Goal: Book appointment/travel/reservation

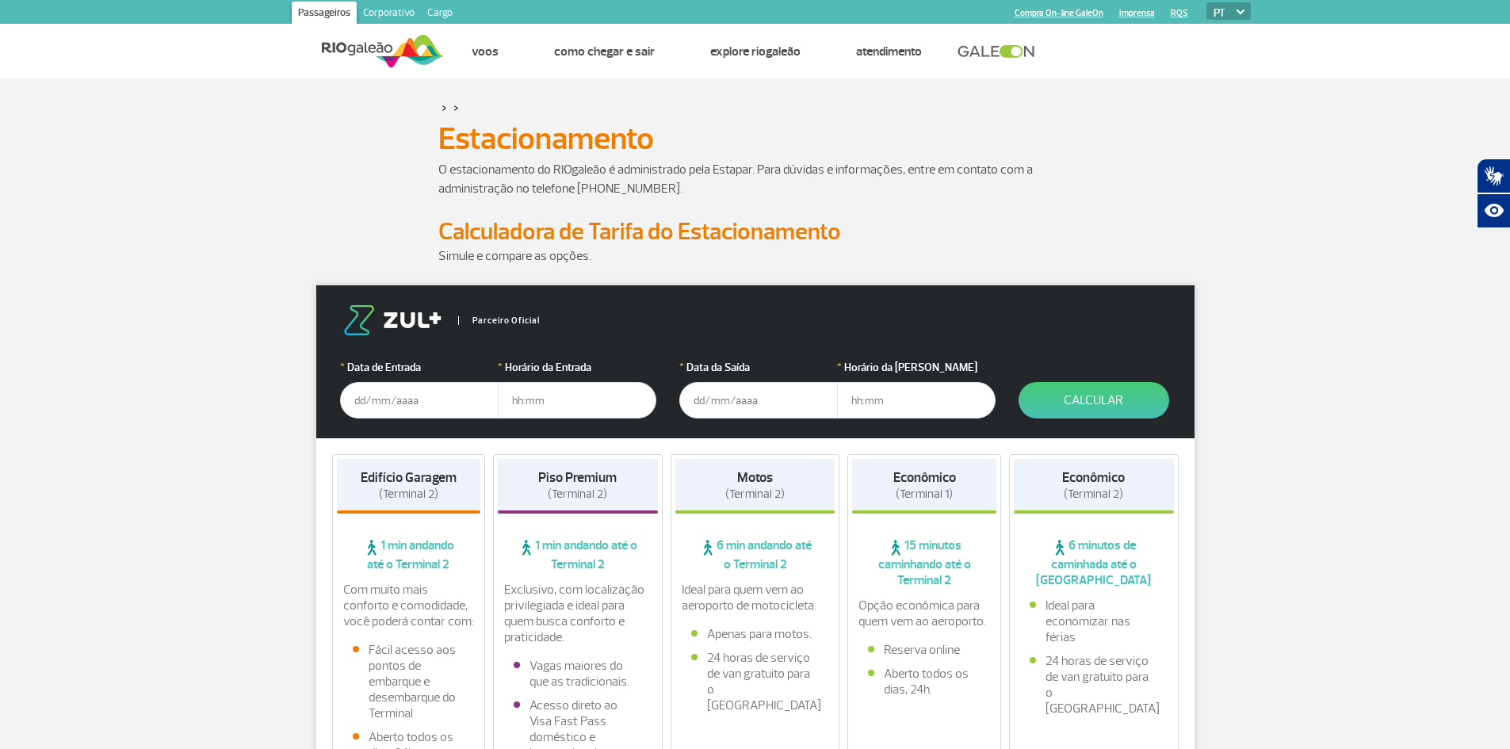
click at [411, 392] on input "text" at bounding box center [419, 400] width 159 height 36
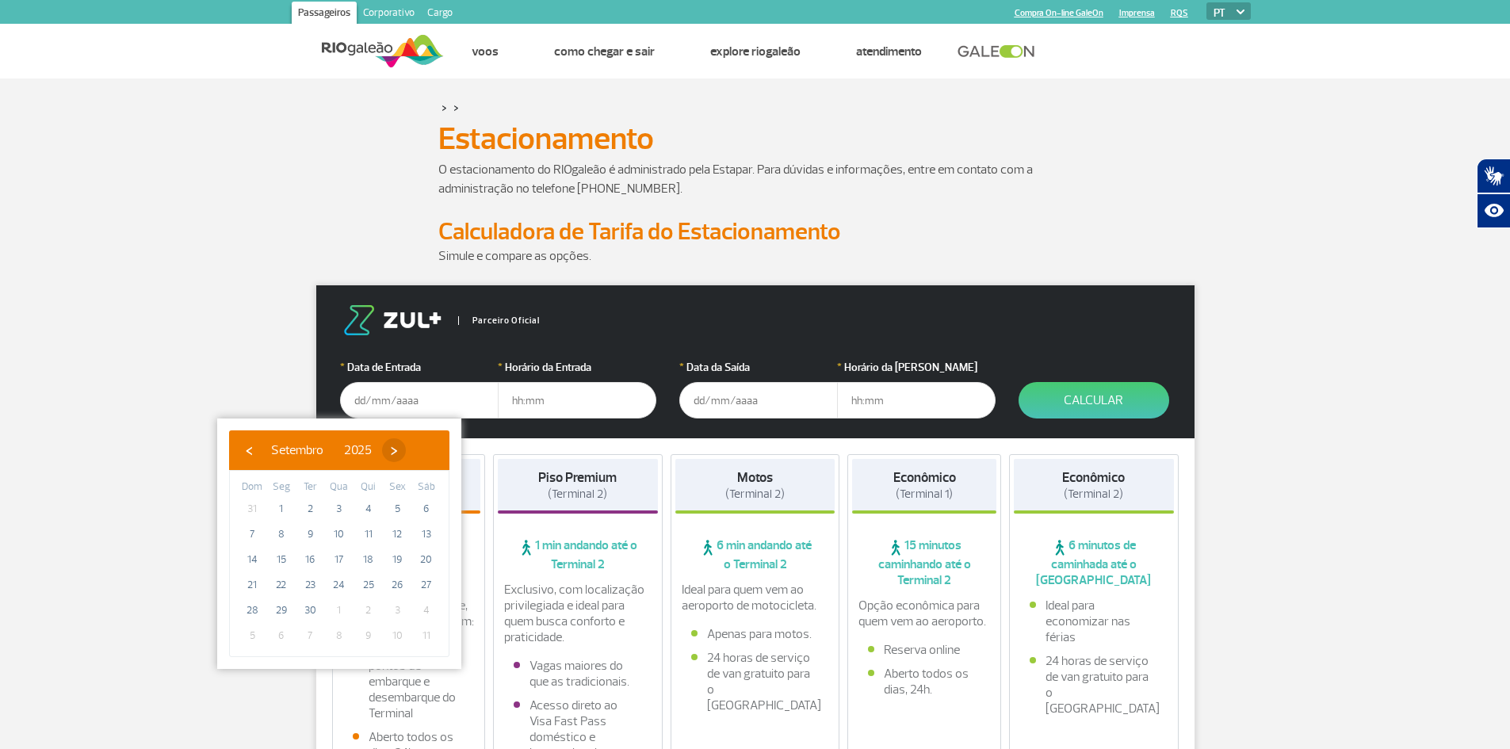
click at [406, 446] on span "›" at bounding box center [394, 450] width 24 height 24
click at [396, 446] on span "›" at bounding box center [385, 450] width 24 height 24
click at [344, 534] on span "5" at bounding box center [339, 534] width 25 height 25
type input "[DATE]"
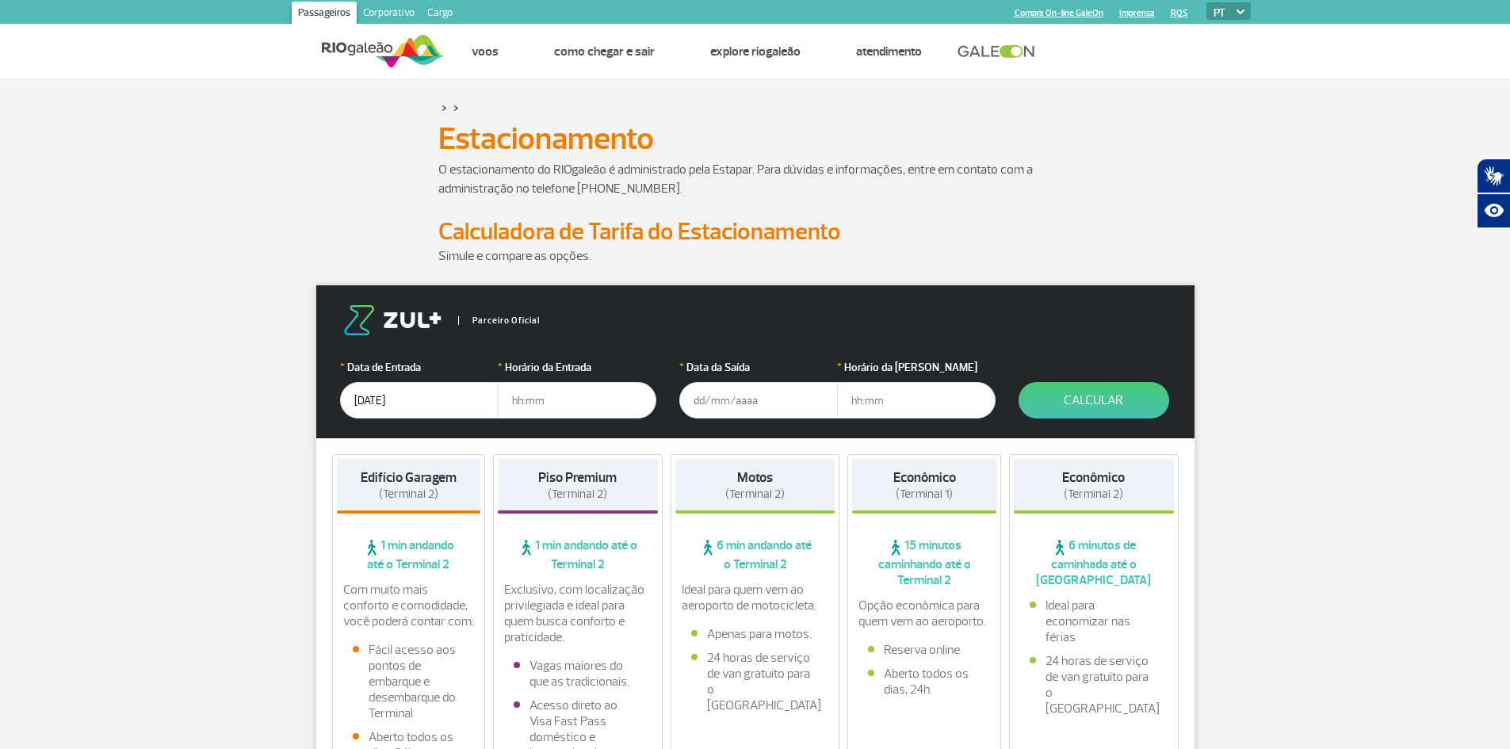
click at [545, 402] on input "text" at bounding box center [577, 400] width 159 height 36
type input "17:00"
click at [717, 399] on input "text" at bounding box center [758, 400] width 159 height 36
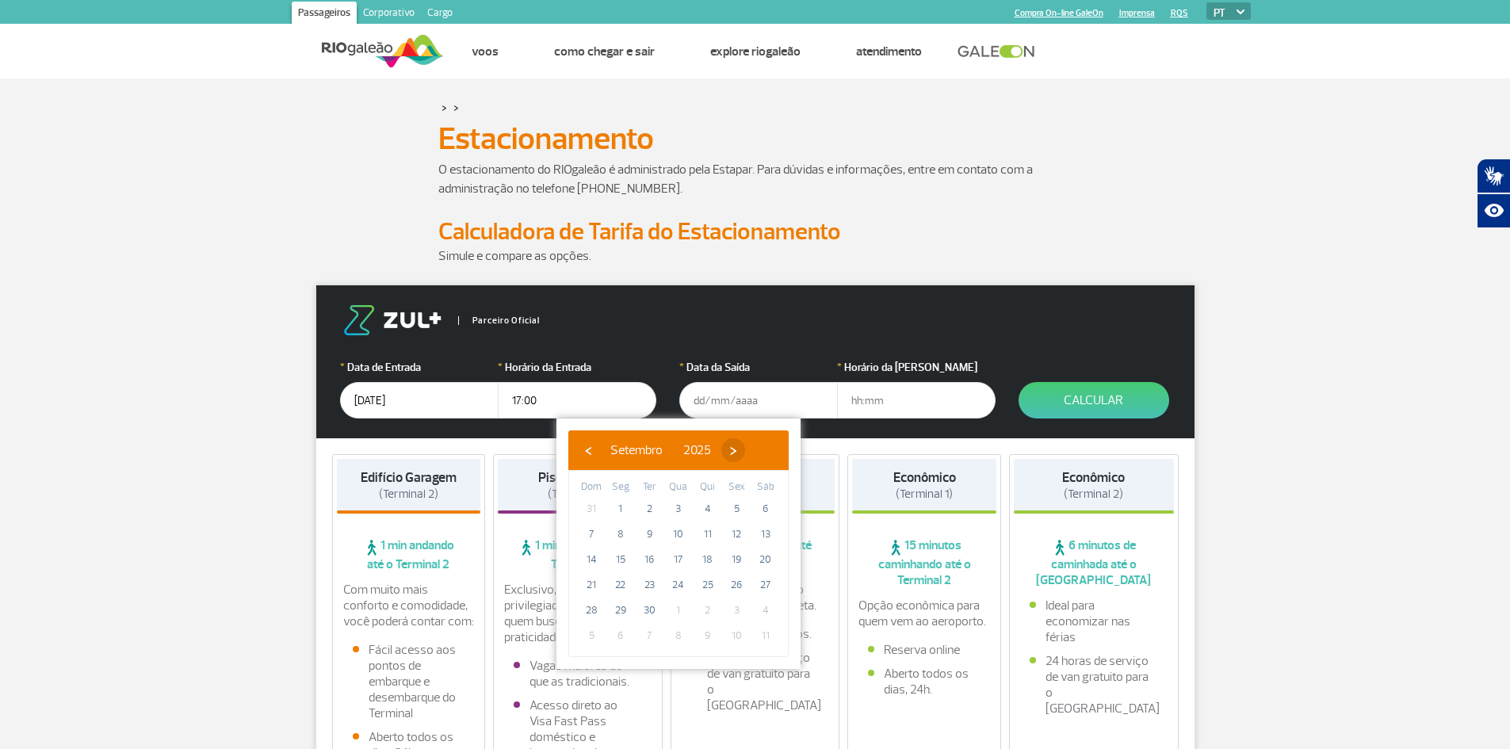
click at [745, 457] on span "›" at bounding box center [733, 450] width 24 height 24
click at [736, 457] on span "›" at bounding box center [724, 450] width 24 height 24
click at [614, 558] on span "10" at bounding box center [620, 559] width 25 height 25
type input "[DATE]"
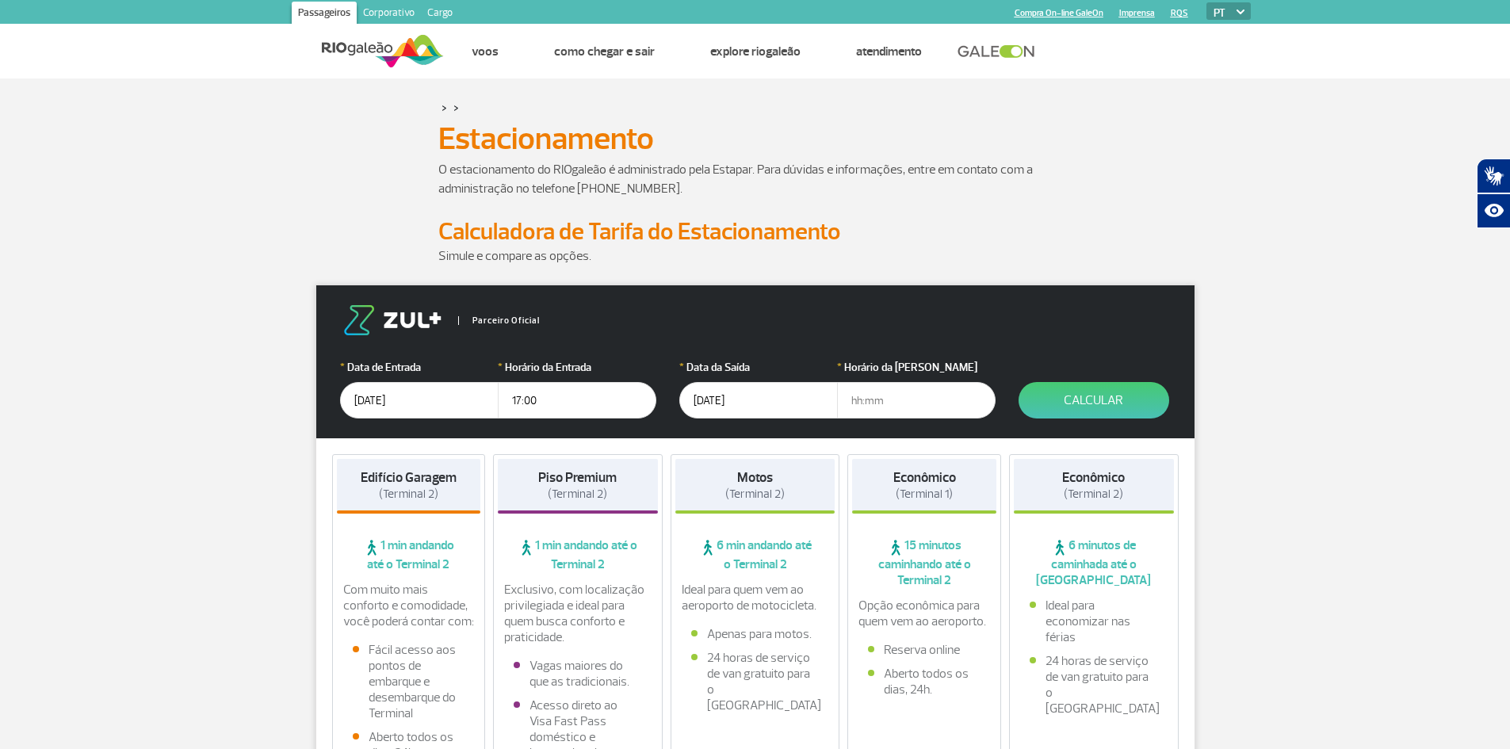
click at [904, 400] on input "text" at bounding box center [916, 400] width 159 height 36
type input "0"
type input "03:00"
click at [1117, 407] on button "Calcular" at bounding box center [1094, 400] width 151 height 36
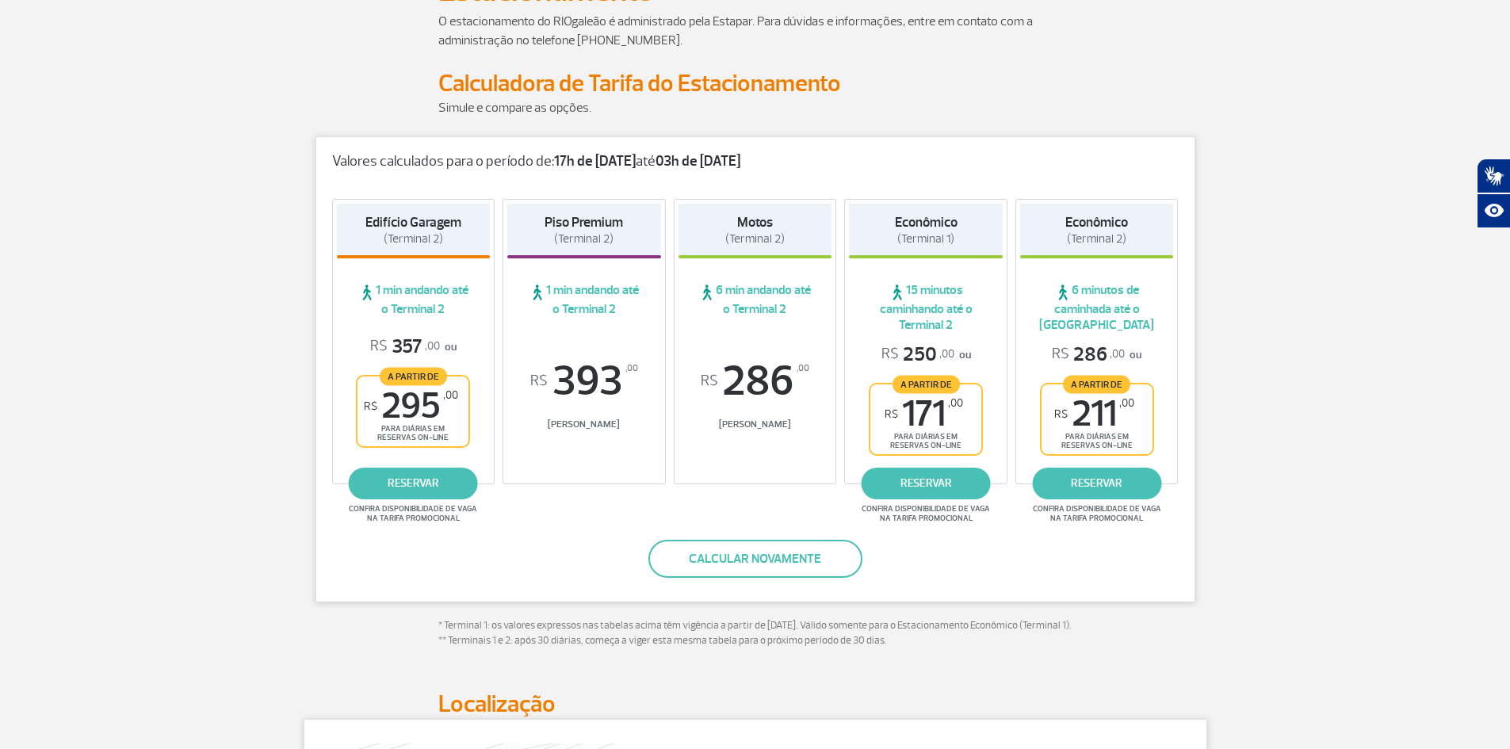
scroll to position [79, 0]
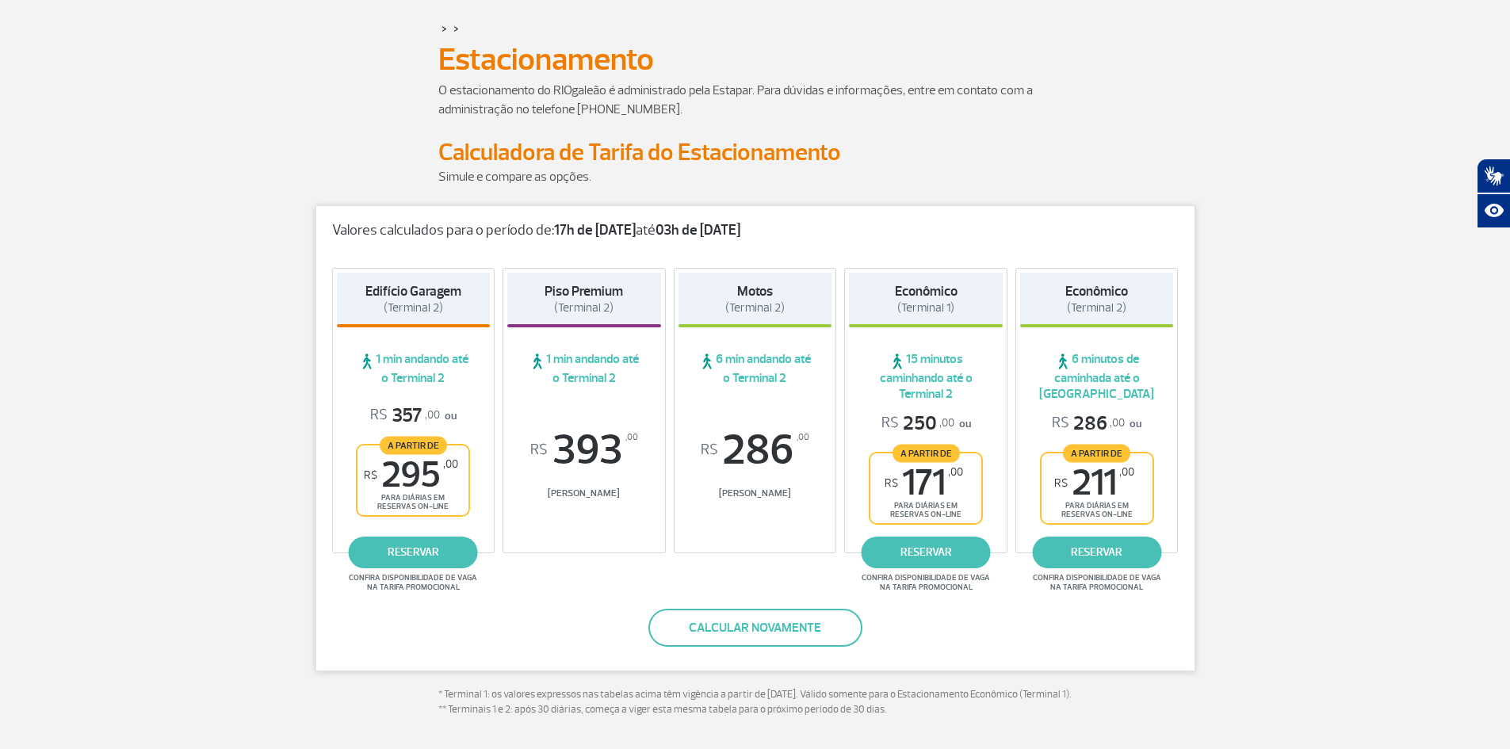
click at [854, 25] on div "> >" at bounding box center [755, 28] width 634 height 19
click at [939, 550] on link "reservar" at bounding box center [926, 553] width 129 height 32
